Goal: Information Seeking & Learning: Find specific fact

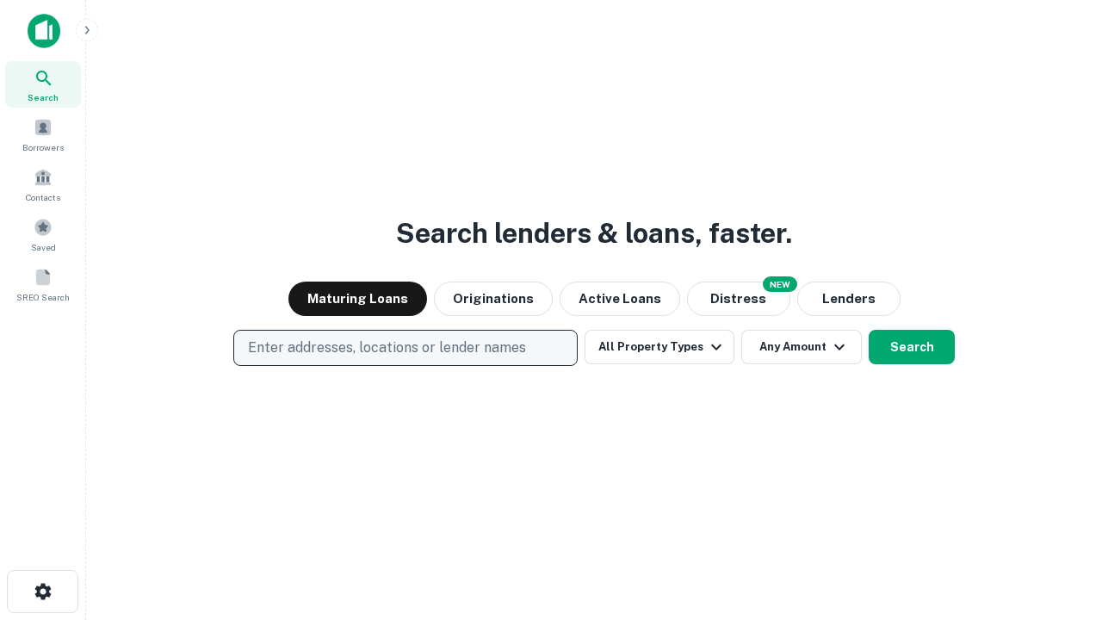
click at [405, 348] on p "Enter addresses, locations or lender names" at bounding box center [387, 348] width 278 height 21
type input "**********"
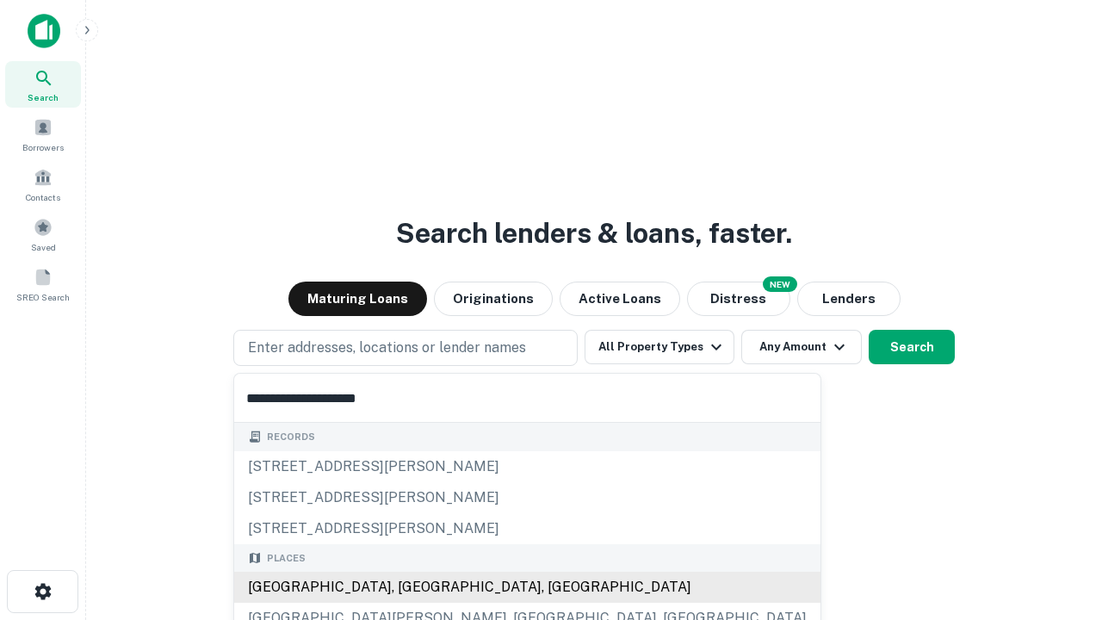
click at [412, 587] on div "[GEOGRAPHIC_DATA], [GEOGRAPHIC_DATA], [GEOGRAPHIC_DATA]" at bounding box center [527, 587] width 587 height 31
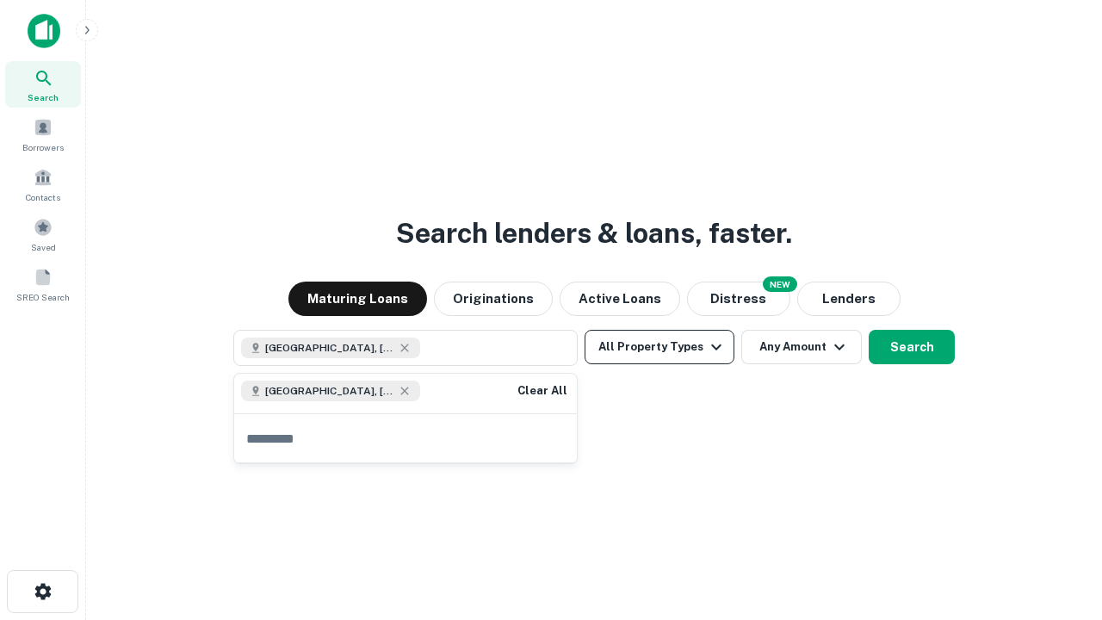
click at [660, 347] on button "All Property Types" at bounding box center [660, 347] width 150 height 34
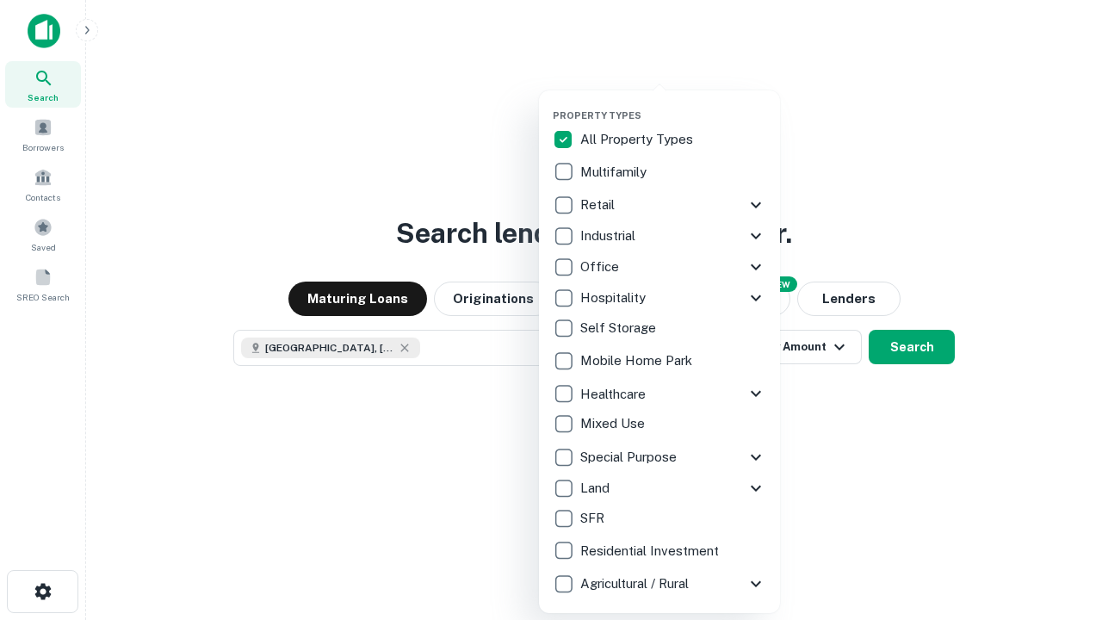
click at [674, 104] on button "button" at bounding box center [673, 104] width 241 height 1
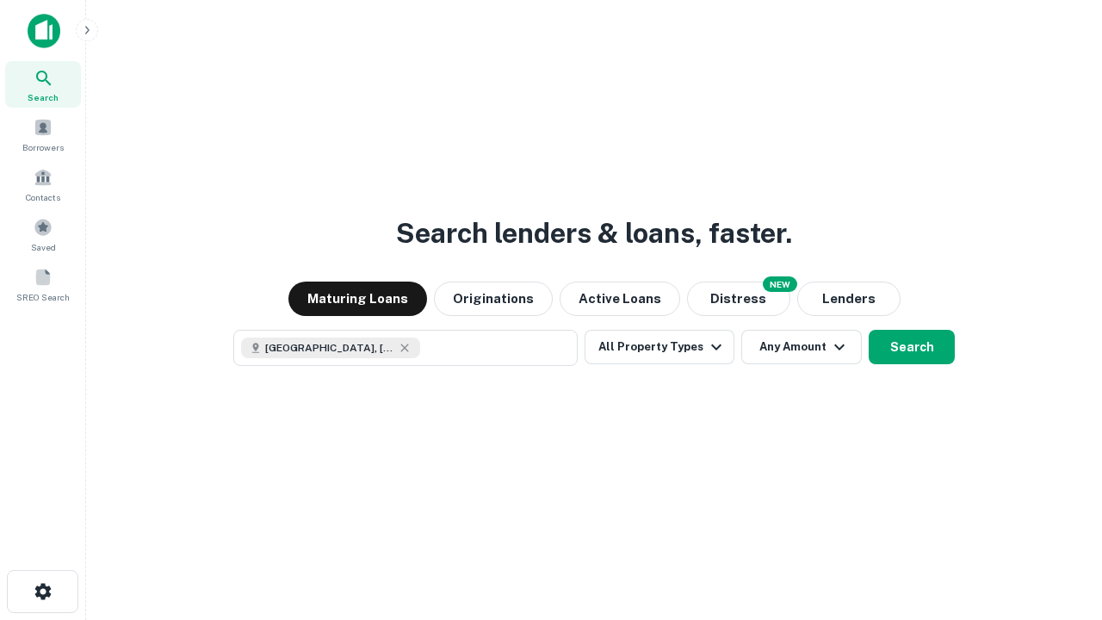
scroll to position [28, 0]
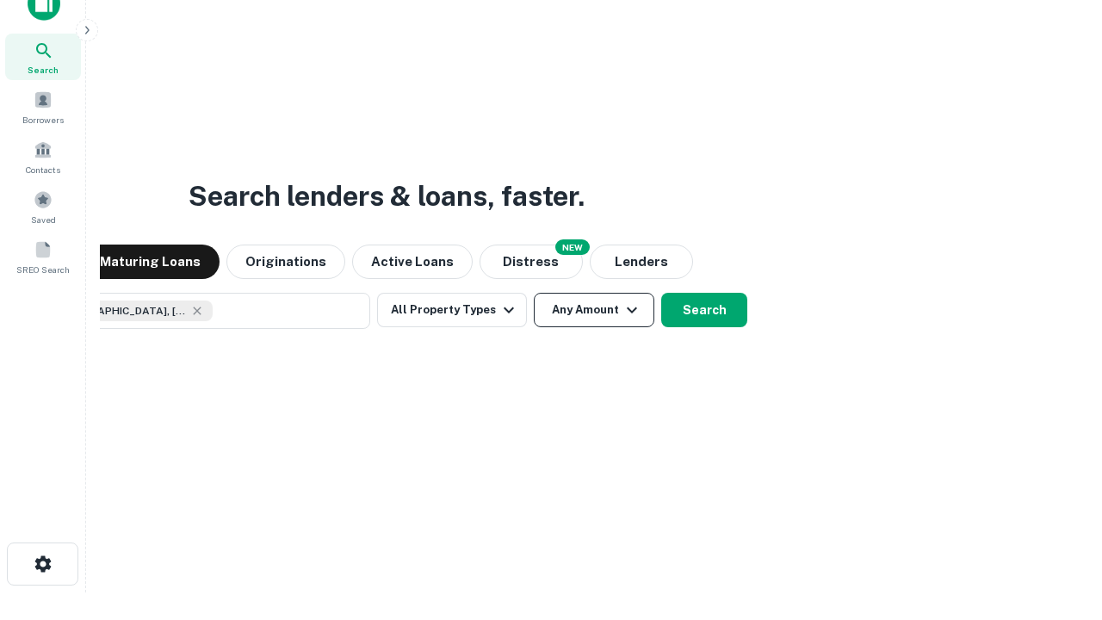
click at [534, 293] on button "Any Amount" at bounding box center [594, 310] width 121 height 34
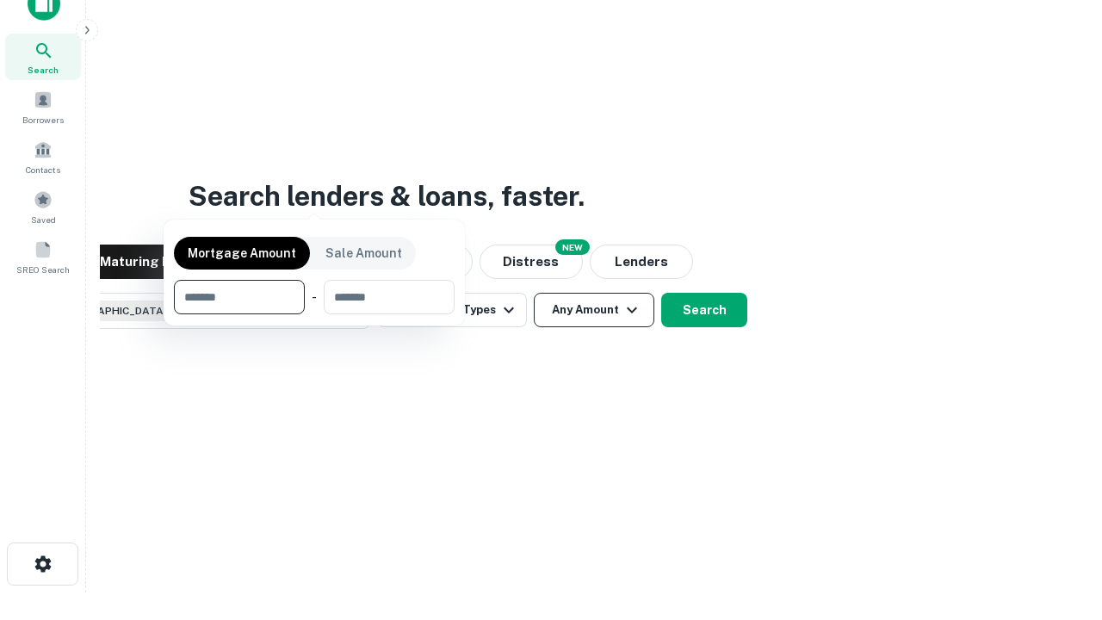
scroll to position [124, 487]
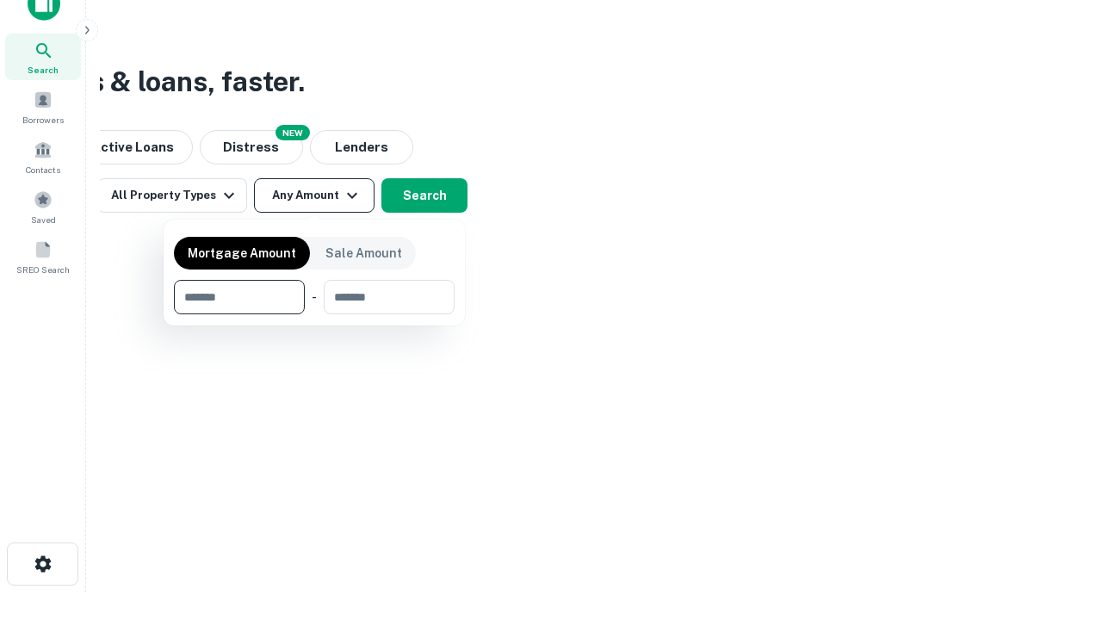
type input "*******"
click at [314, 314] on button "button" at bounding box center [314, 314] width 281 height 1
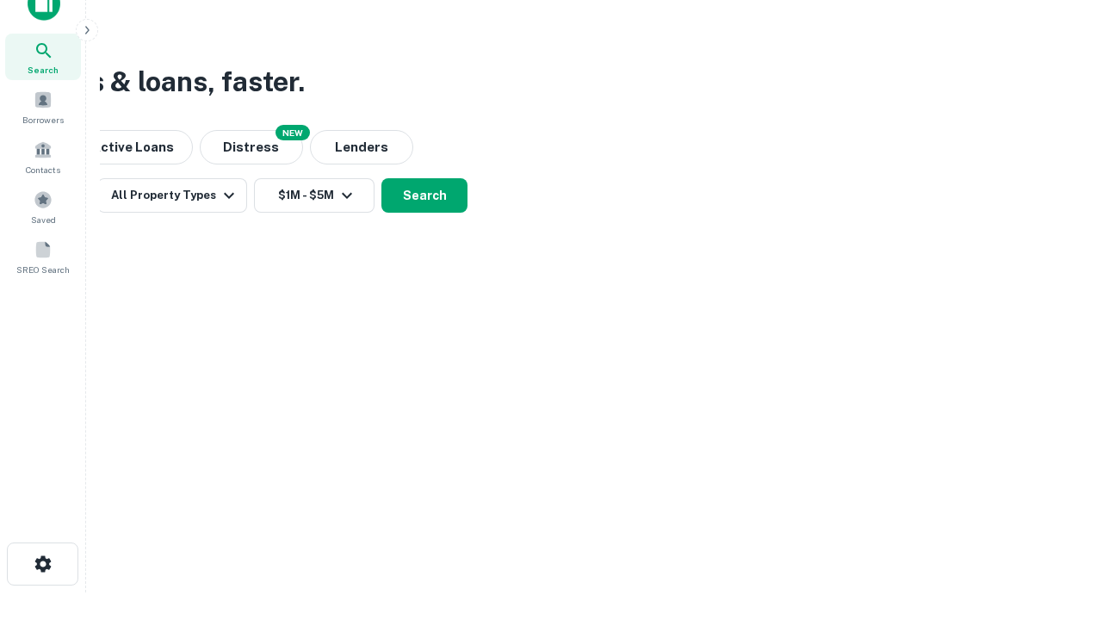
scroll to position [0, 0]
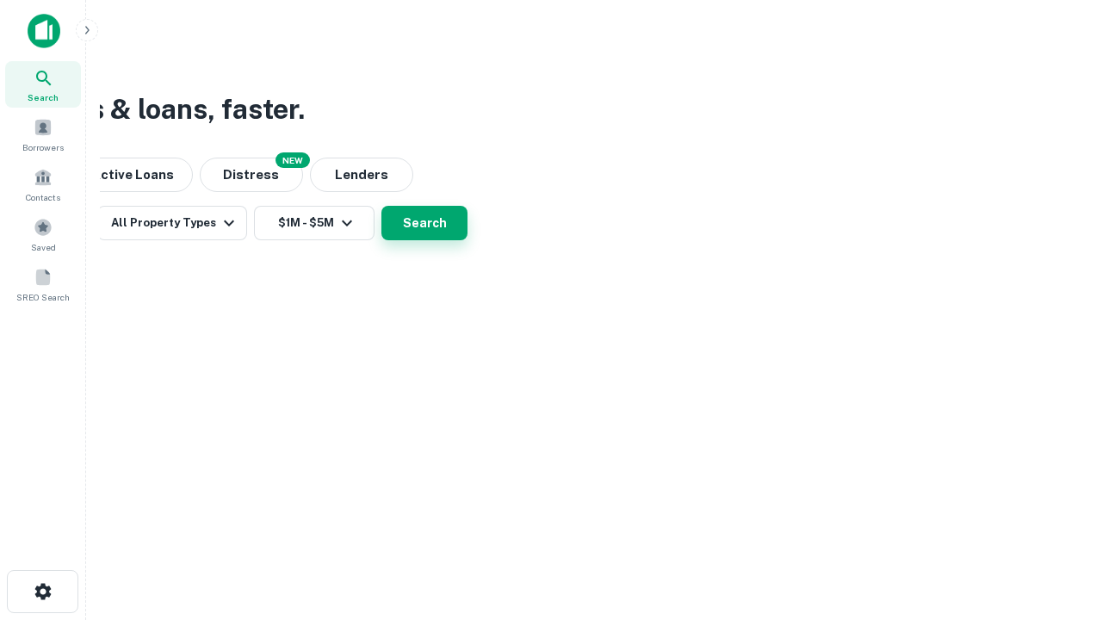
click at [468, 240] on button "Search" at bounding box center [425, 223] width 86 height 34
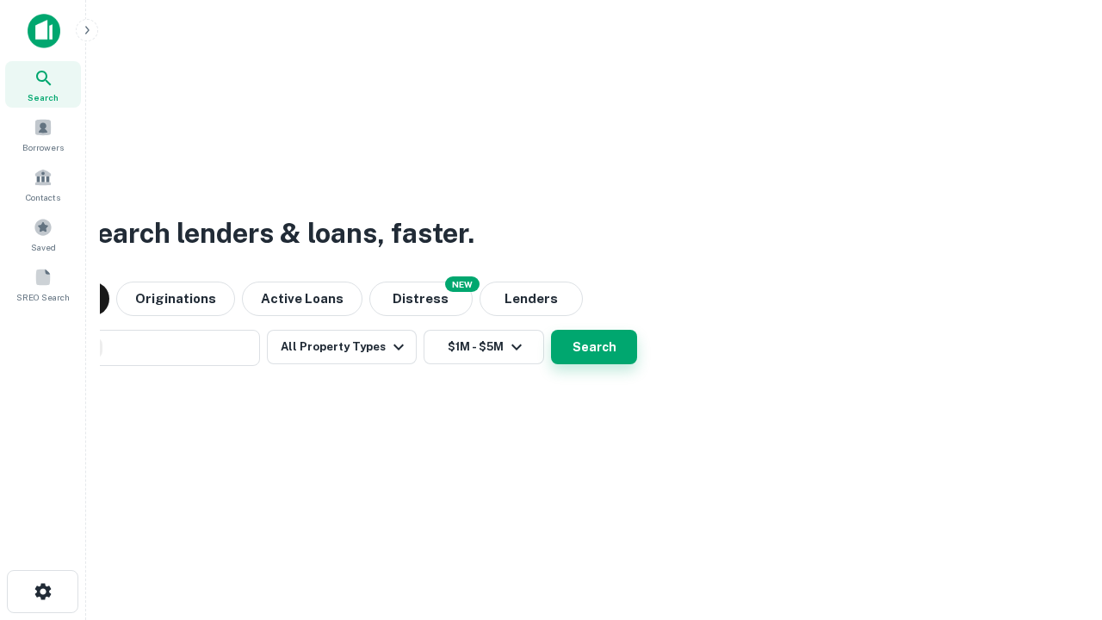
scroll to position [28, 0]
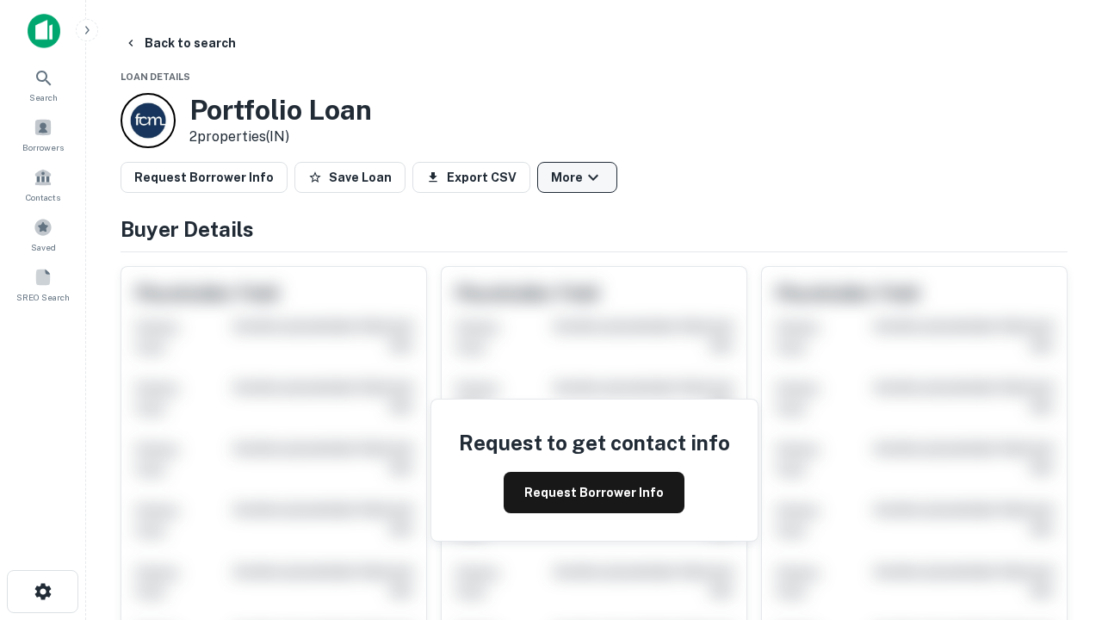
click at [577, 177] on button "More" at bounding box center [577, 177] width 80 height 31
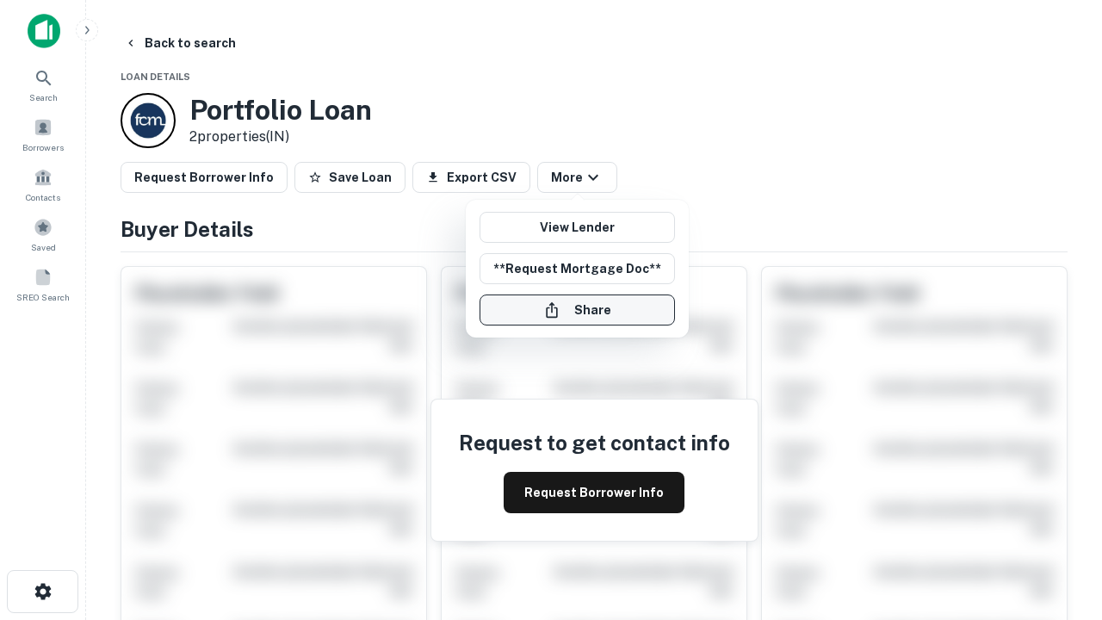
click at [577, 310] on button "Share" at bounding box center [578, 310] width 196 height 31
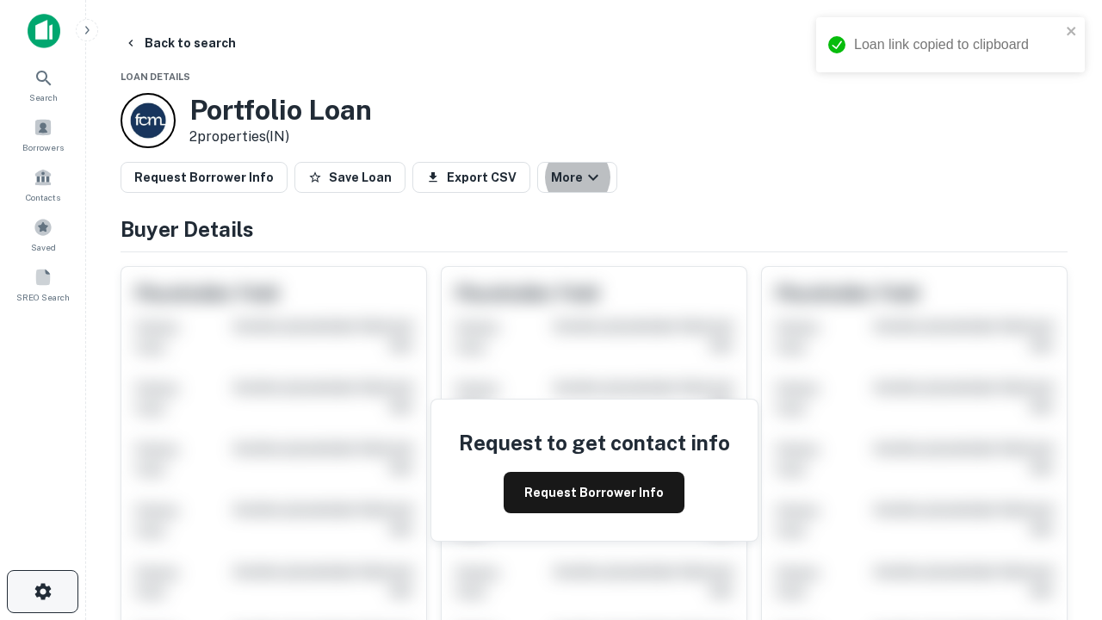
click at [42, 592] on icon "button" at bounding box center [43, 591] width 21 height 21
